Goal: Task Accomplishment & Management: Use online tool/utility

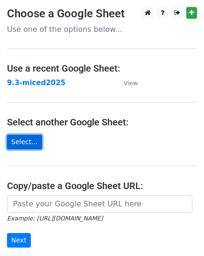
click at [19, 144] on link "Select..." at bounding box center [24, 142] width 35 height 14
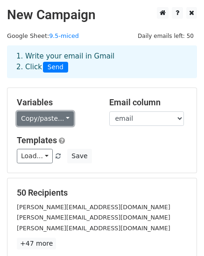
click at [59, 118] on link "Copy/paste..." at bounding box center [45, 118] width 57 height 14
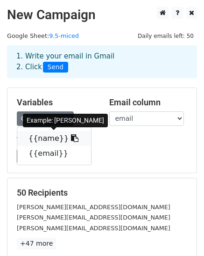
click at [45, 137] on link "{{name}}" at bounding box center [54, 138] width 74 height 15
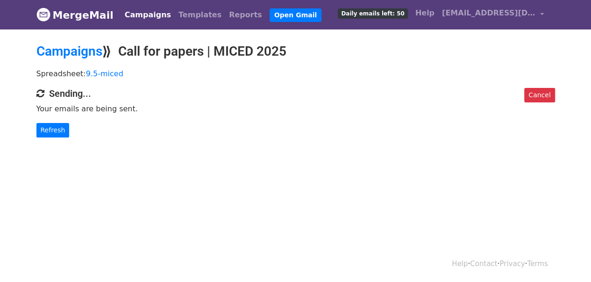
drag, startPoint x: 456, startPoint y: 94, endPoint x: 434, endPoint y: 92, distance: 22.1
click at [455, 95] on h4 "Sending..." at bounding box center [295, 93] width 519 height 11
